Goal: Task Accomplishment & Management: Use online tool/utility

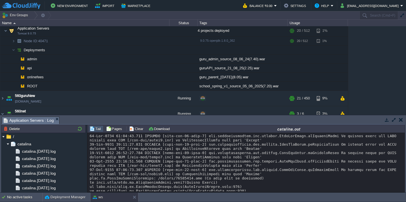
scroll to position [799, 0]
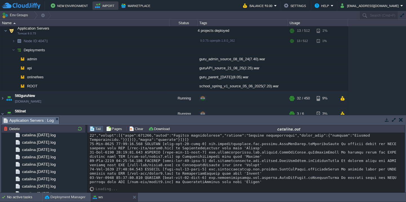
scroll to position [8659, 0]
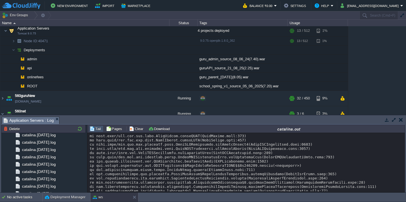
scroll to position [8026, 0]
click at [135, 130] on button "Clear" at bounding box center [137, 128] width 16 height 5
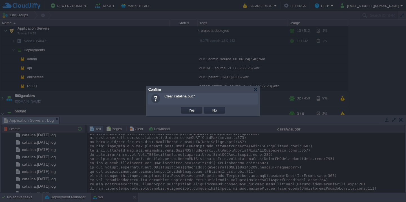
click at [187, 108] on button "Yes" at bounding box center [192, 110] width 10 height 5
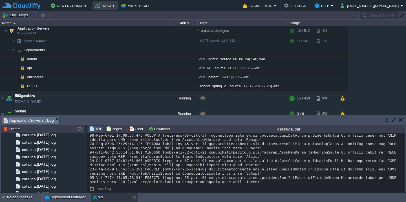
scroll to position [89, 0]
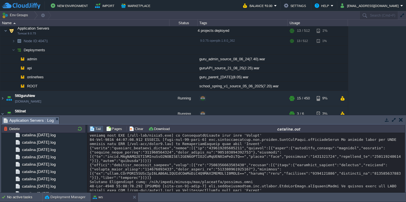
click at [135, 160] on div at bounding box center [246, 165] width 313 height 241
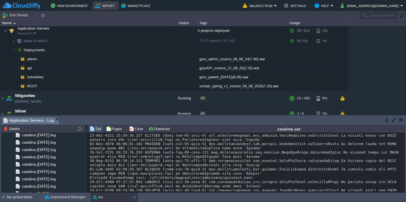
scroll to position [512, 0]
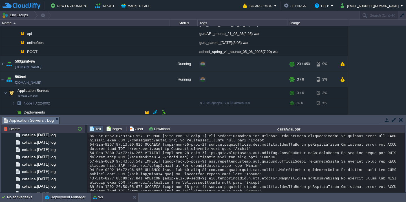
scroll to position [126, 0]
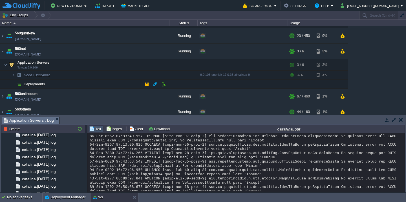
click at [66, 85] on td "Deployments" at bounding box center [84, 84] width 169 height 9
click at [69, 85] on td "Deployments" at bounding box center [84, 84] width 169 height 9
click at [58, 198] on button "Deployment Manager" at bounding box center [65, 197] width 41 height 6
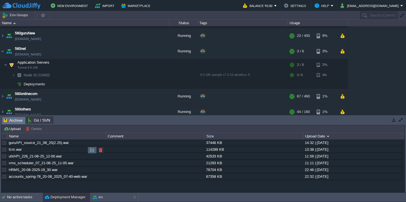
click at [90, 151] on button "button" at bounding box center [92, 150] width 5 height 5
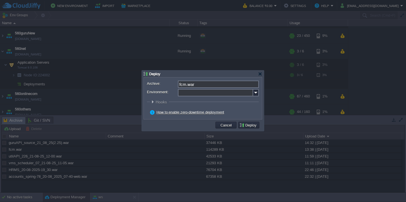
click at [198, 98] on div at bounding box center [203, 99] width 112 height 2
click at [201, 94] on input "Environment:" at bounding box center [215, 92] width 75 height 7
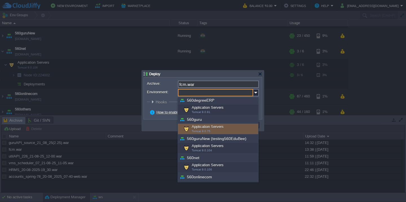
scroll to position [45, 0]
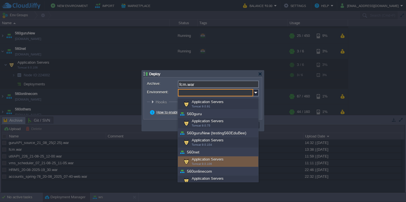
click at [203, 161] on div "Application Servers Tomcat 9.0.106" at bounding box center [218, 161] width 80 height 11
type input "Application Servers (560net)"
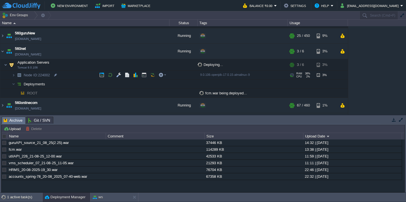
click at [61, 73] on td "Node ID: 224002" at bounding box center [84, 75] width 169 height 9
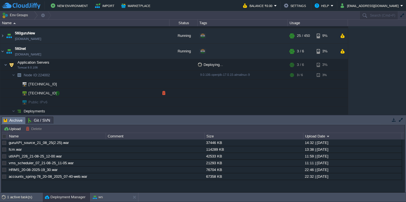
click at [55, 92] on div at bounding box center [57, 93] width 5 height 5
